Goal: Task Accomplishment & Management: Use online tool/utility

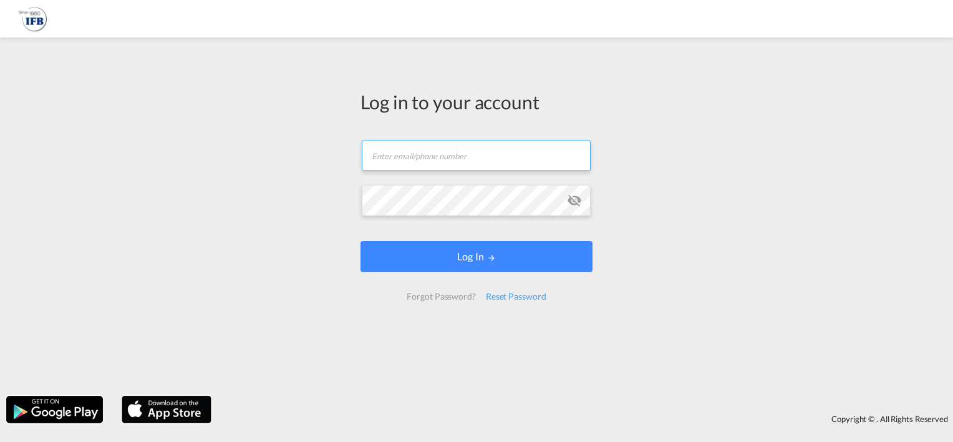
click at [422, 159] on input "text" at bounding box center [476, 155] width 229 height 31
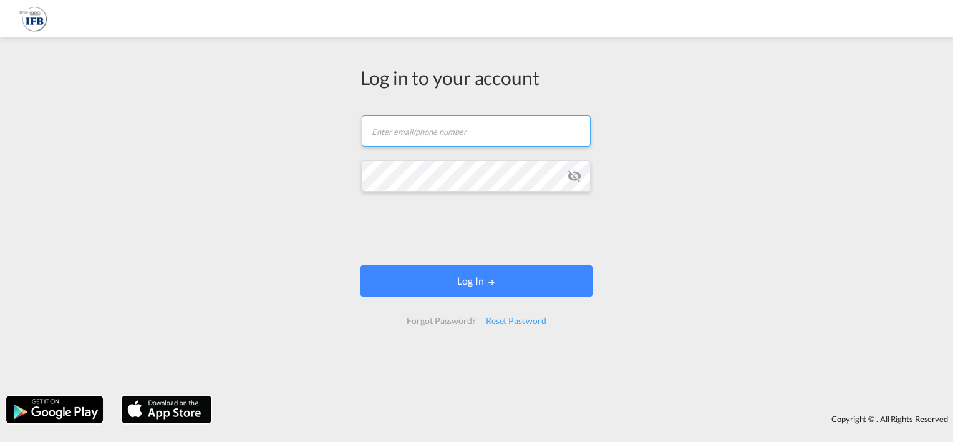
click at [417, 128] on input "text" at bounding box center [476, 130] width 229 height 31
type input "[PERSON_NAME][EMAIL_ADDRESS][DOMAIN_NAME]"
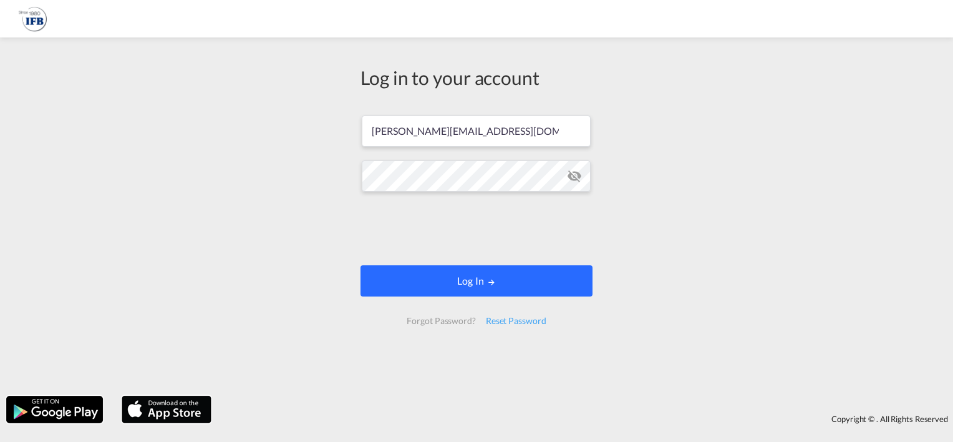
click at [437, 281] on button "Log In" at bounding box center [477, 280] width 232 height 31
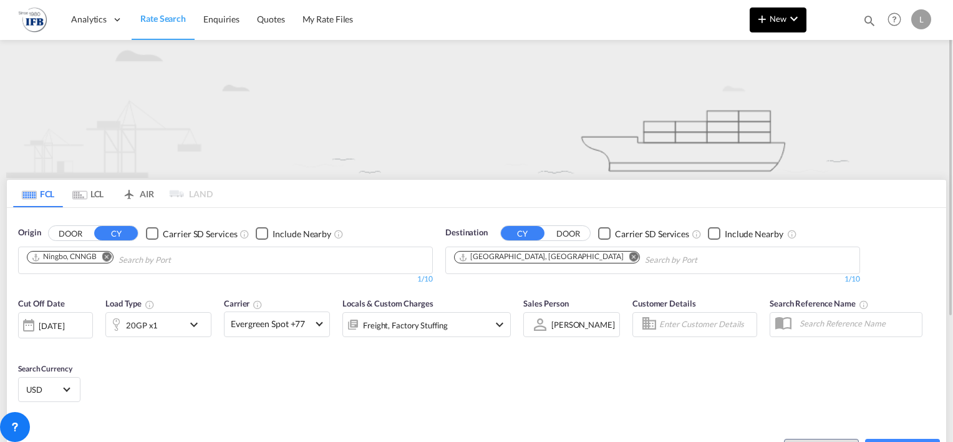
click at [795, 17] on md-icon "icon-chevron-down" at bounding box center [794, 18] width 15 height 15
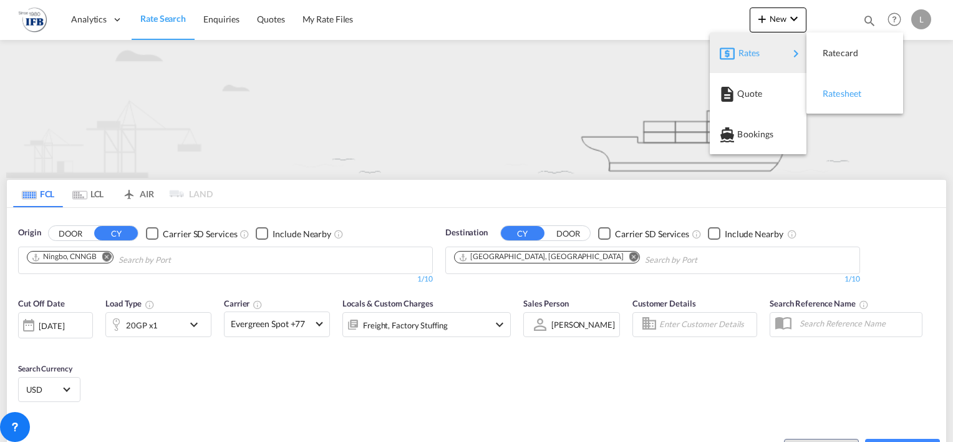
click at [836, 92] on span "Ratesheet" at bounding box center [830, 93] width 14 height 25
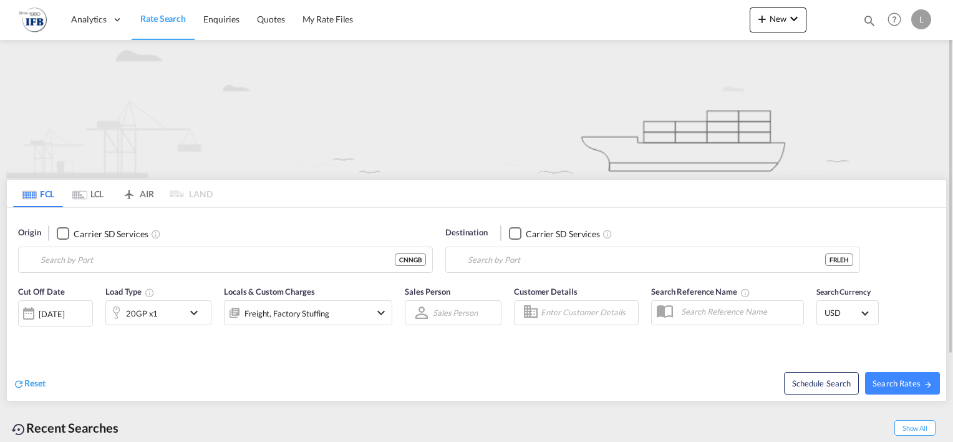
type input "Ningbo, CNNGB"
type input "[GEOGRAPHIC_DATA], [GEOGRAPHIC_DATA]"
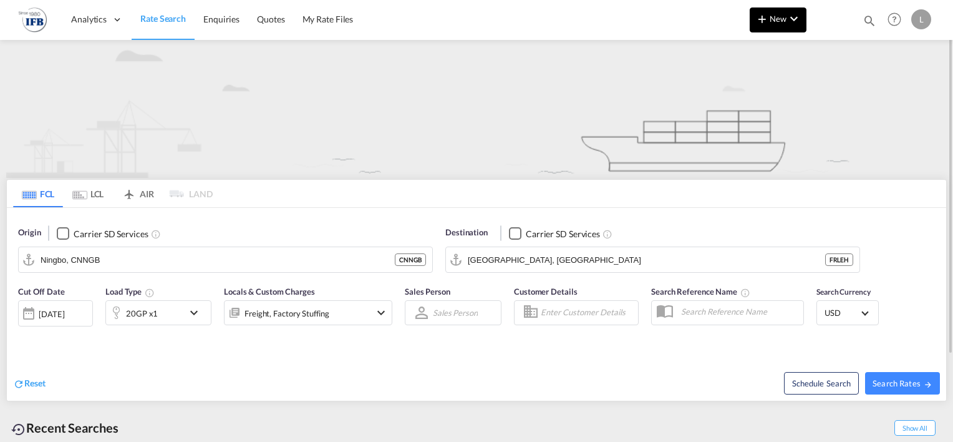
click at [799, 22] on md-icon "icon-chevron-down" at bounding box center [794, 18] width 15 height 15
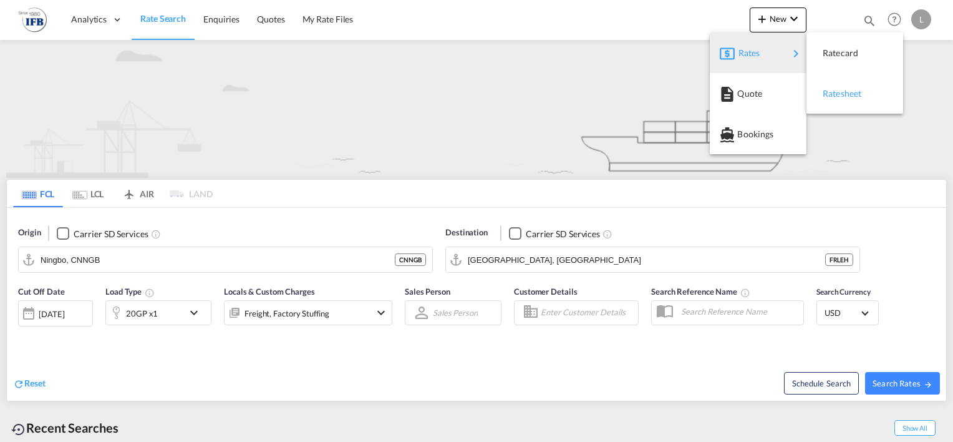
click at [836, 95] on span "Ratesheet" at bounding box center [830, 93] width 14 height 25
